Goal: Book appointment/travel/reservation

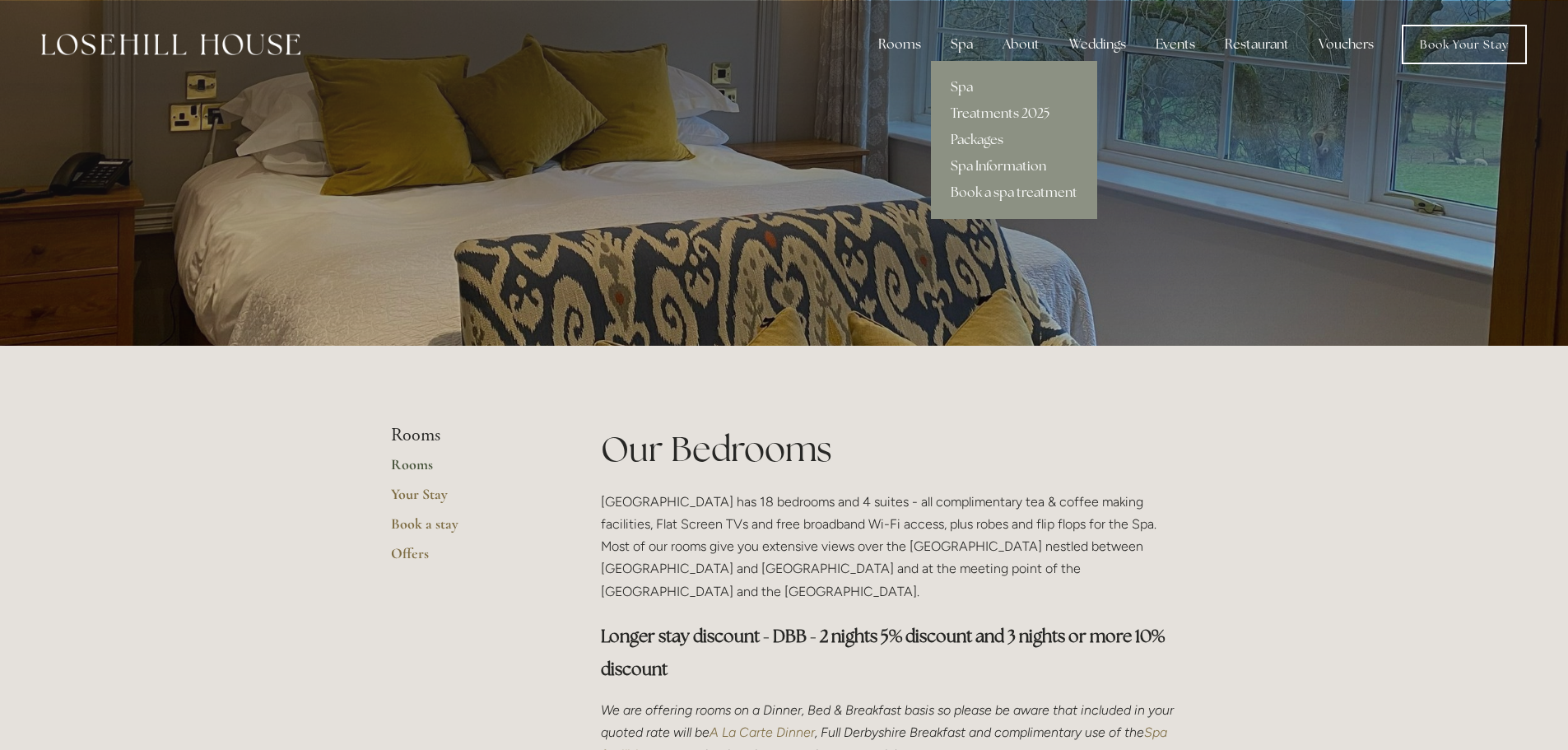
click at [968, 39] on div "Spa" at bounding box center [962, 44] width 49 height 33
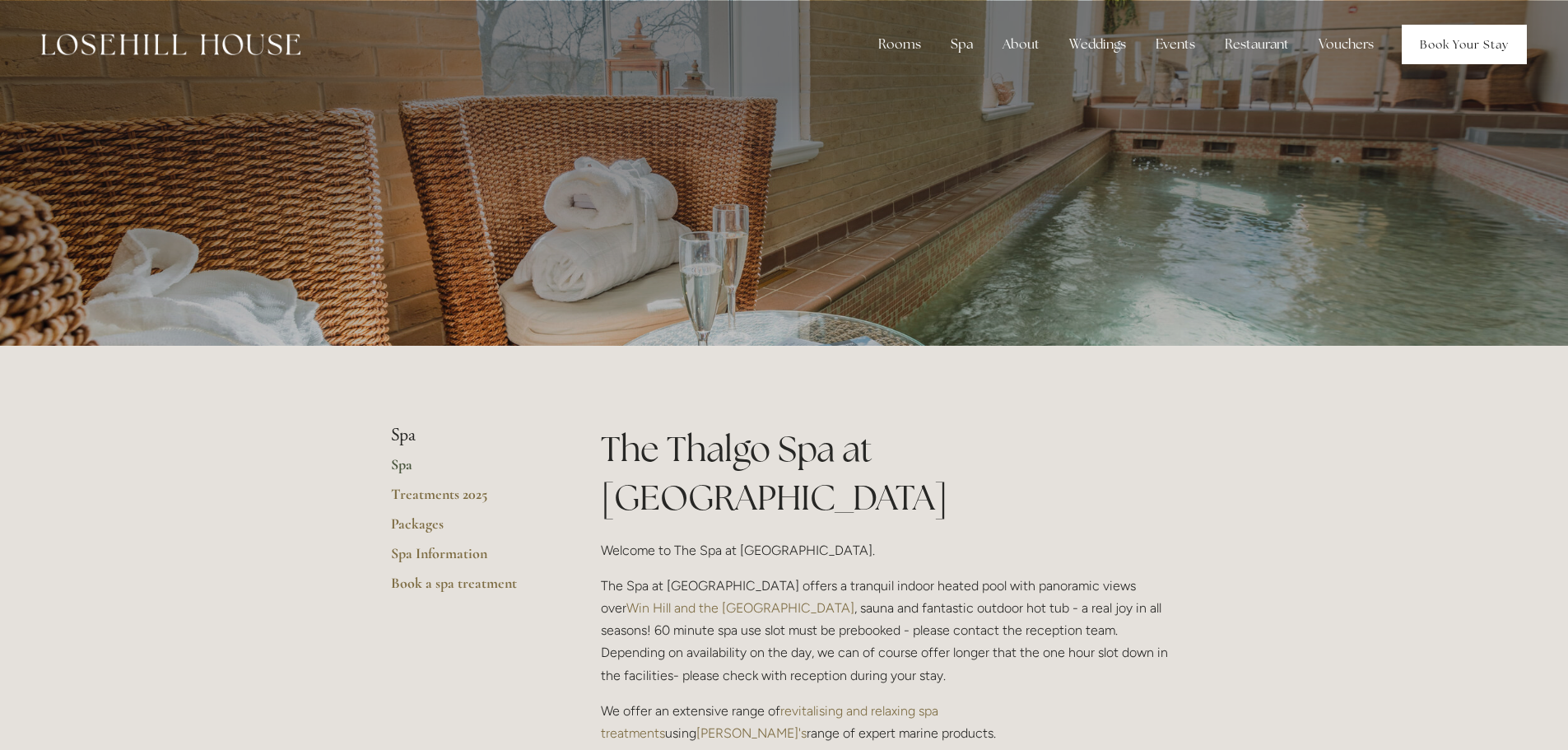
click at [1481, 53] on link "Book Your Stay" at bounding box center [1464, 44] width 125 height 40
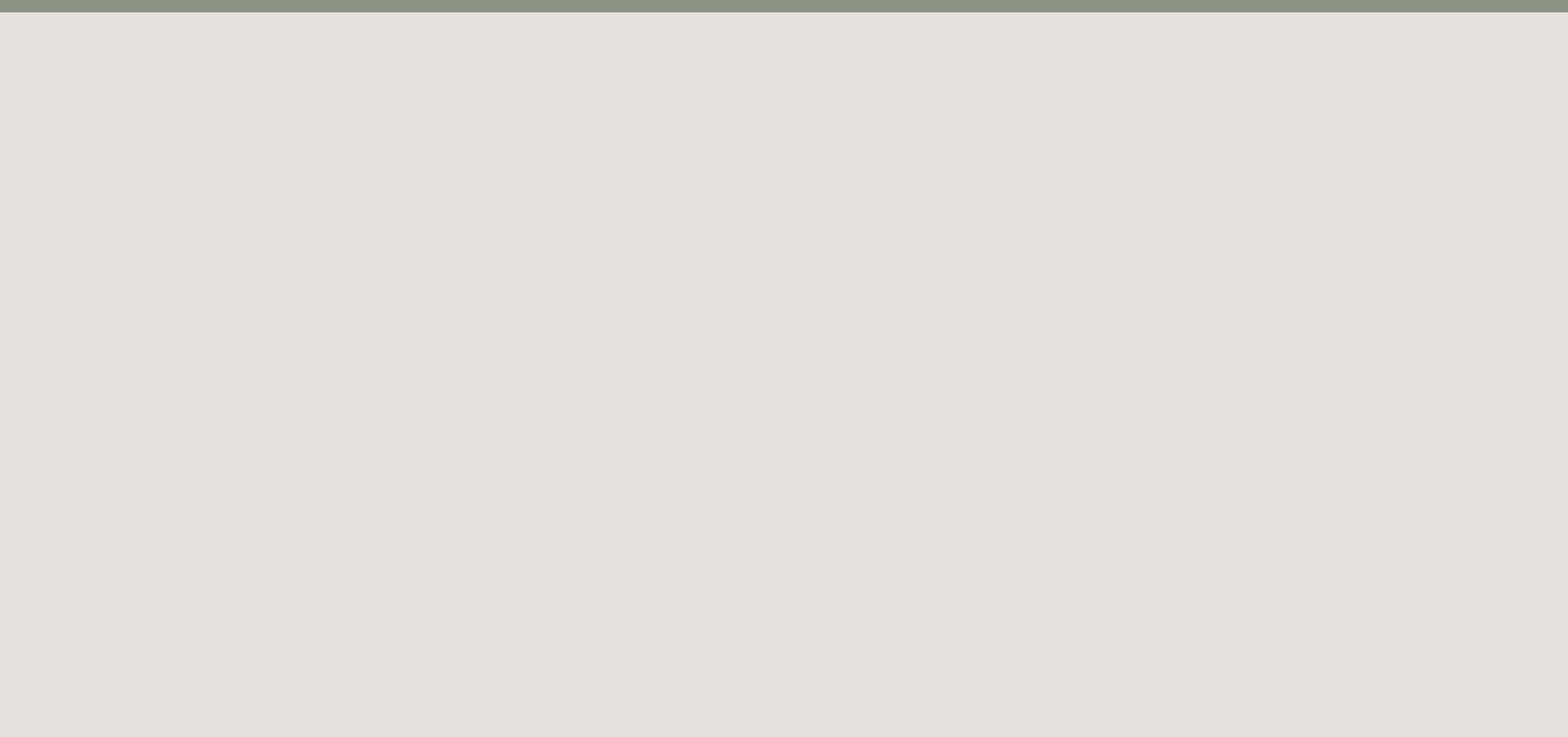
scroll to position [89, 0]
